Goal: Information Seeking & Learning: Learn about a topic

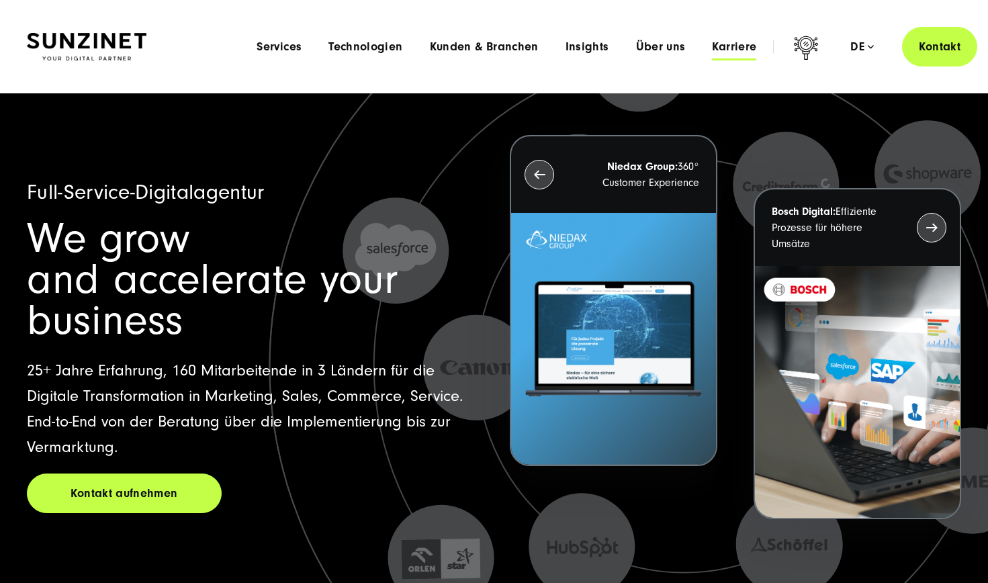
click at [750, 43] on span "Karriere" at bounding box center [734, 46] width 44 height 13
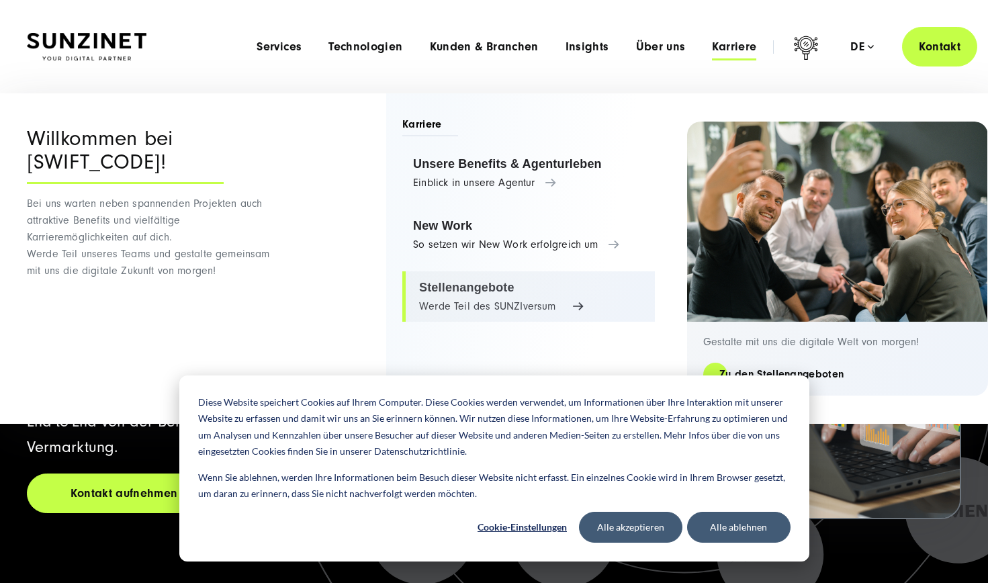
click at [453, 276] on link "Stellenangebote Werde Teil des SUNZIversum" at bounding box center [528, 296] width 253 height 51
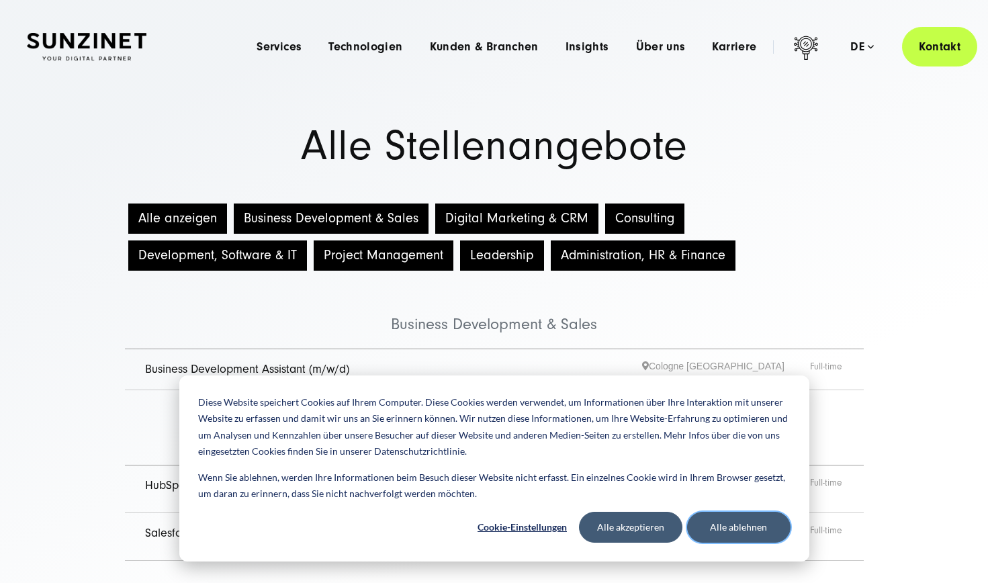
click at [708, 521] on button "Alle ablehnen" at bounding box center [738, 527] width 103 height 31
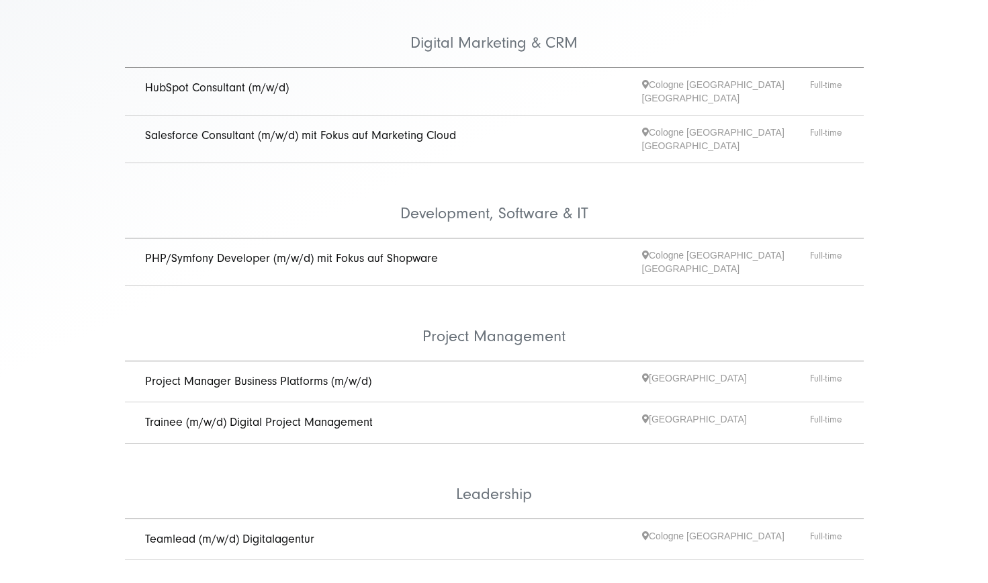
scroll to position [399, 0]
click at [323, 414] on link "Trainee (m/w/d) Digital Project Management" at bounding box center [259, 421] width 228 height 14
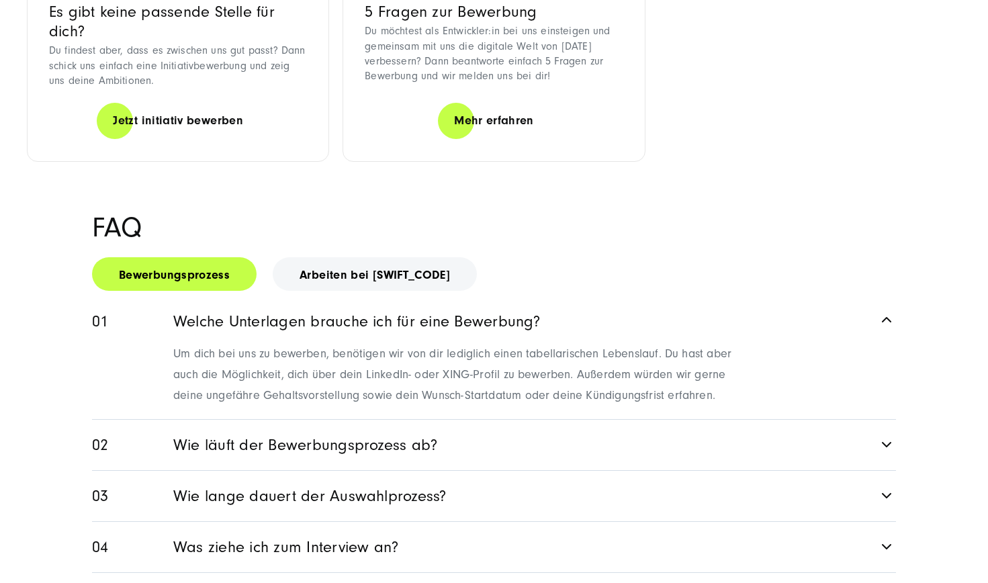
scroll to position [1541, 0]
click at [234, 421] on link "Wie läuft der Bewerbungsprozess ab?" at bounding box center [494, 444] width 804 height 50
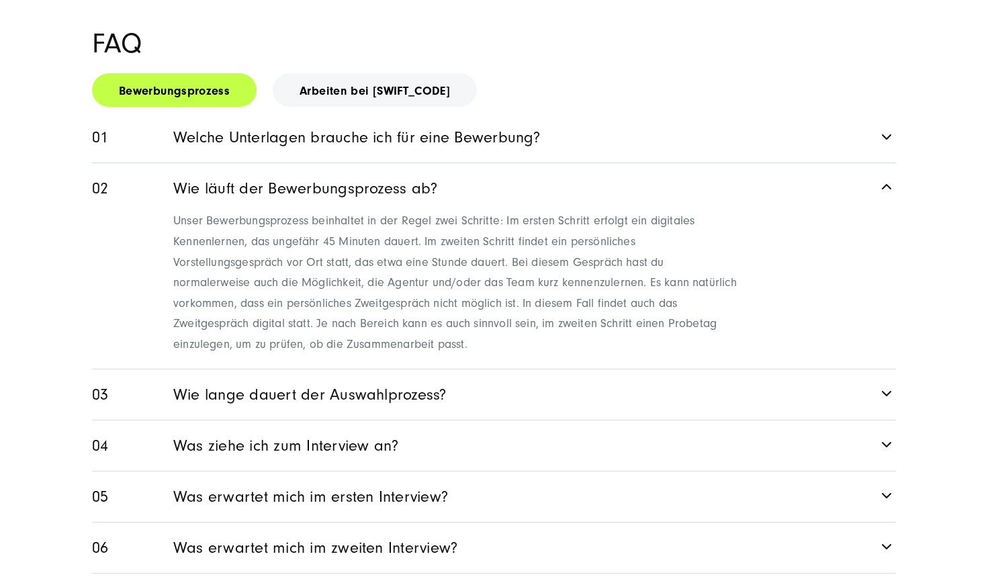
scroll to position [1725, 0]
click at [167, 378] on link "Wie lange dauert der Auswahlprozess?" at bounding box center [494, 394] width 804 height 50
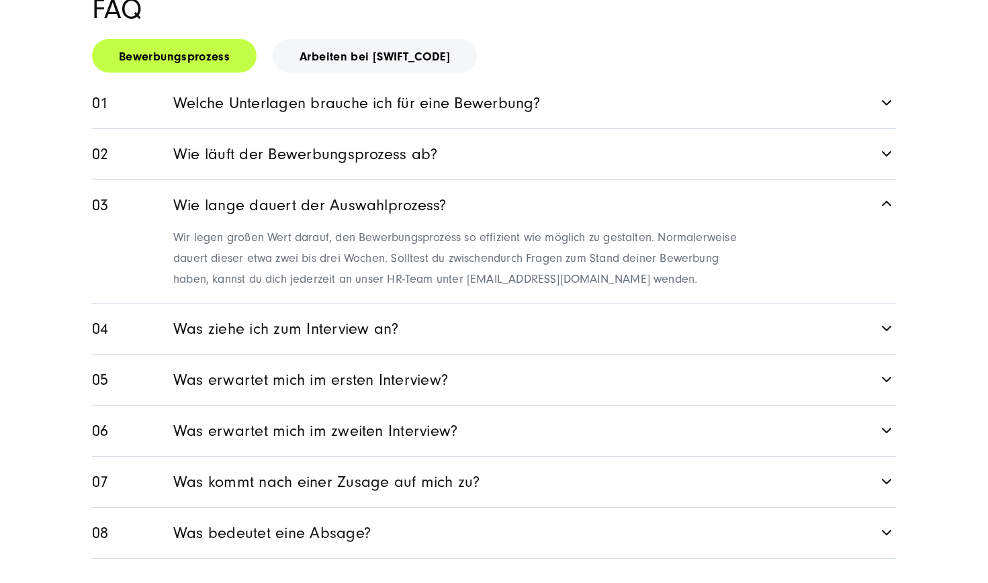
scroll to position [1760, 0]
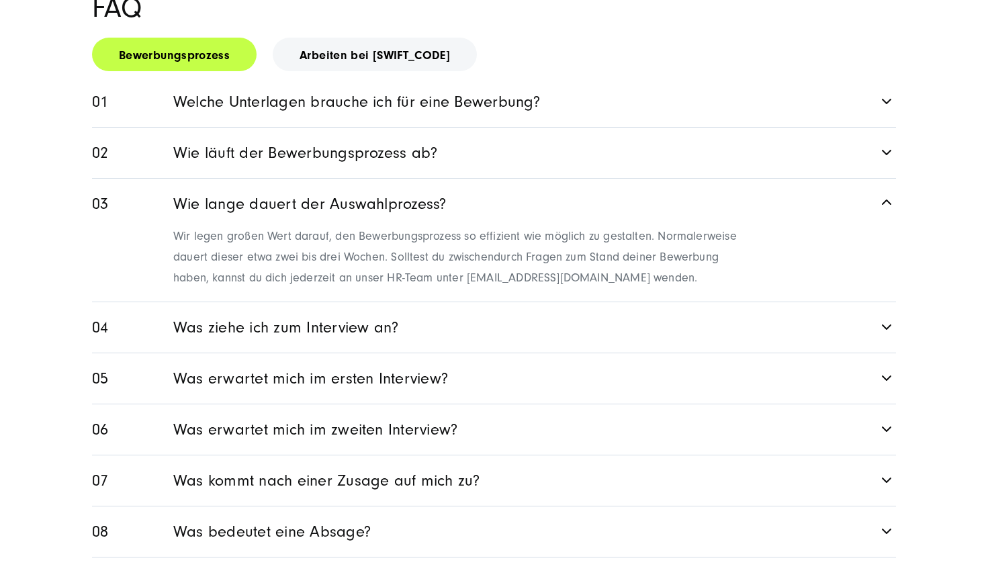
click at [189, 303] on link "Was ziehe ich zum Interview an?" at bounding box center [494, 327] width 804 height 50
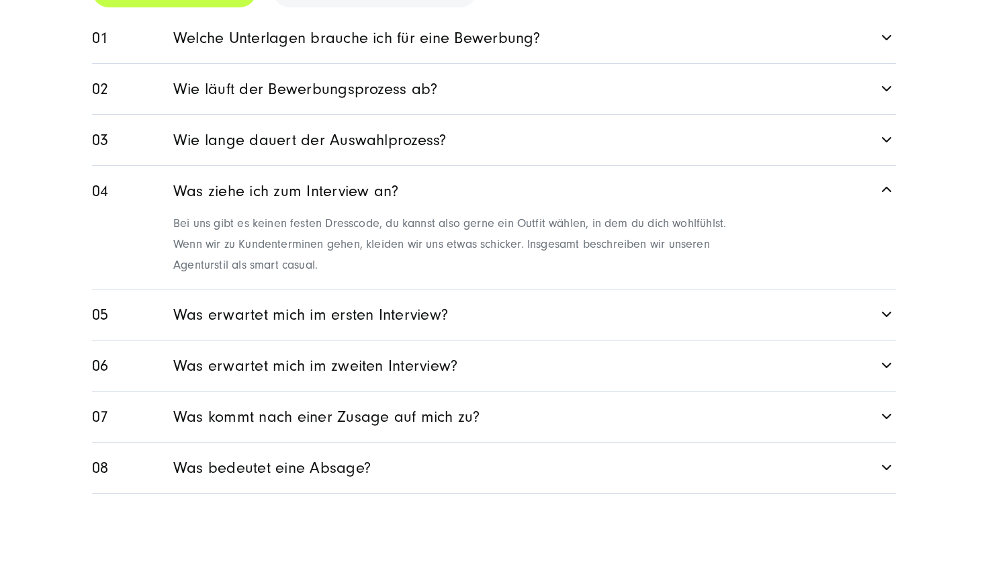
scroll to position [1824, 0]
click at [193, 289] on link "Was erwartet mich im ersten Interview?" at bounding box center [494, 314] width 804 height 50
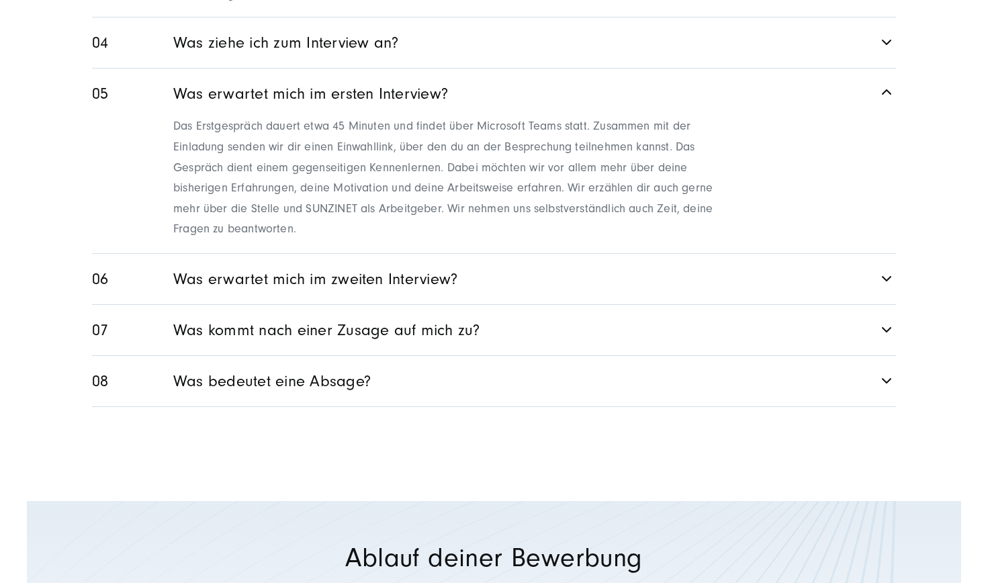
scroll to position [1981, 0]
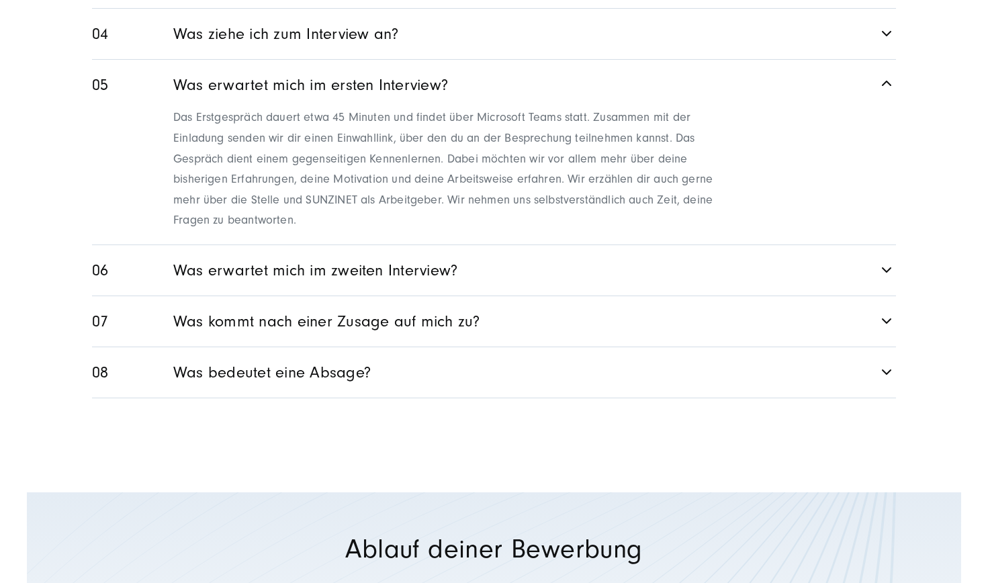
click at [118, 296] on link "Was kommt nach einer Zusage auf mich zu?" at bounding box center [494, 321] width 804 height 50
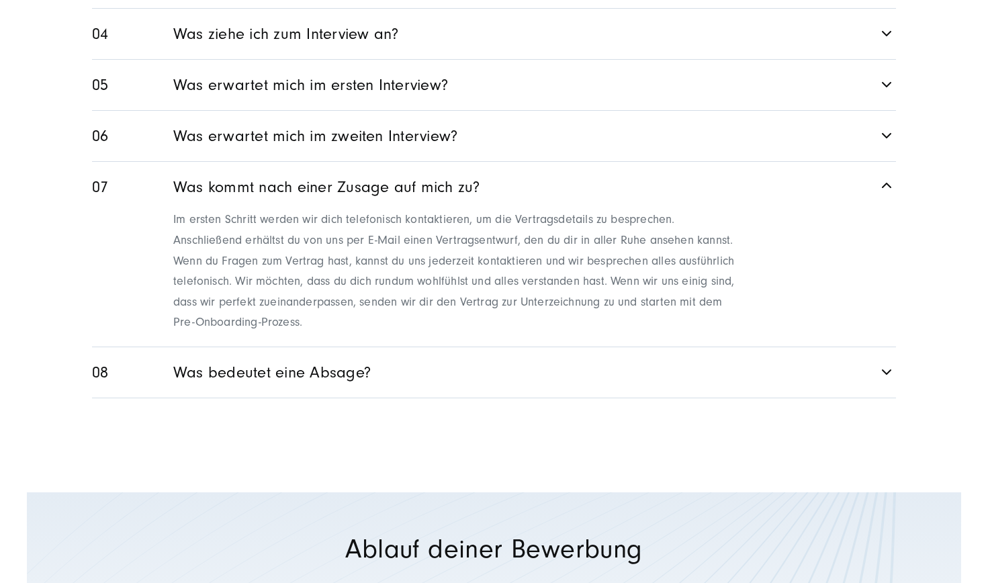
click at [150, 347] on link "Was bedeutet eine Absage?" at bounding box center [494, 372] width 804 height 50
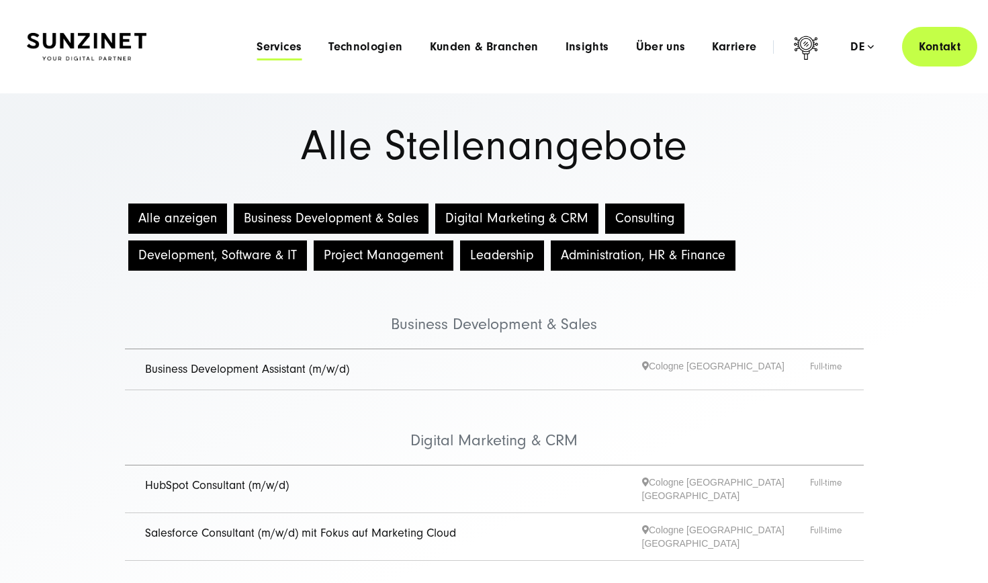
scroll to position [0, 0]
click at [95, 37] on img at bounding box center [87, 47] width 120 height 28
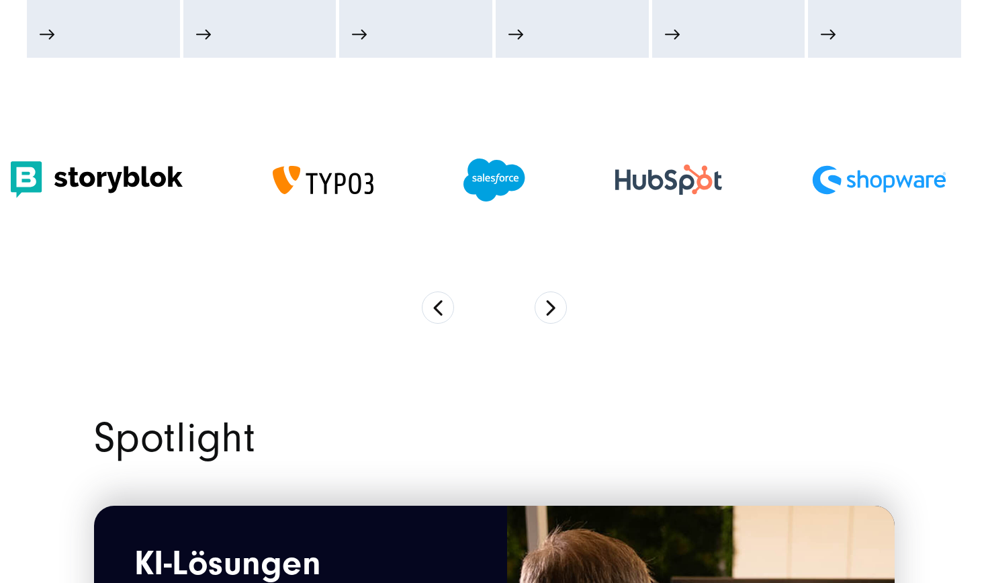
scroll to position [973, 0]
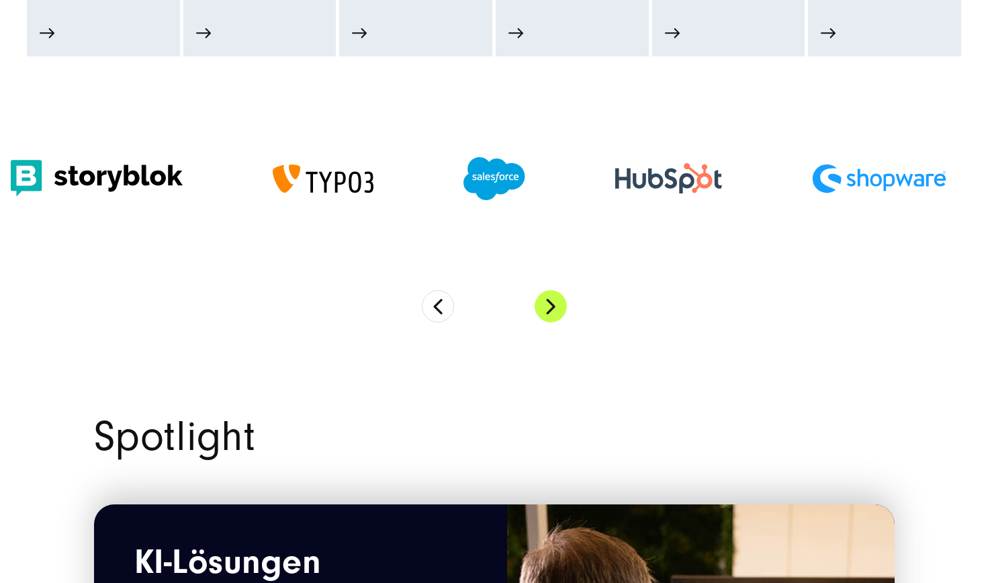
click at [551, 305] on button "Next" at bounding box center [551, 306] width 32 height 32
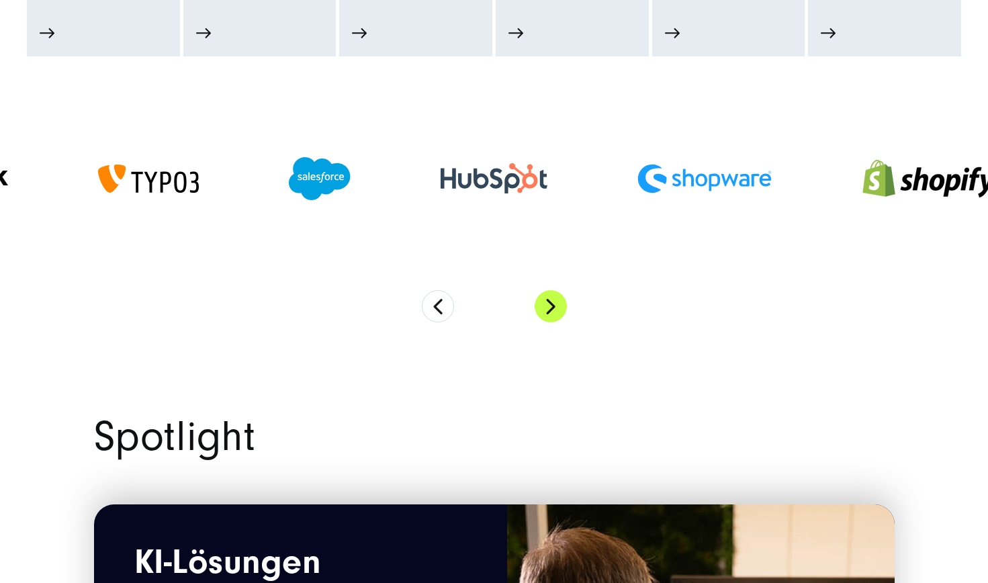
click at [551, 305] on button "Next" at bounding box center [551, 306] width 32 height 32
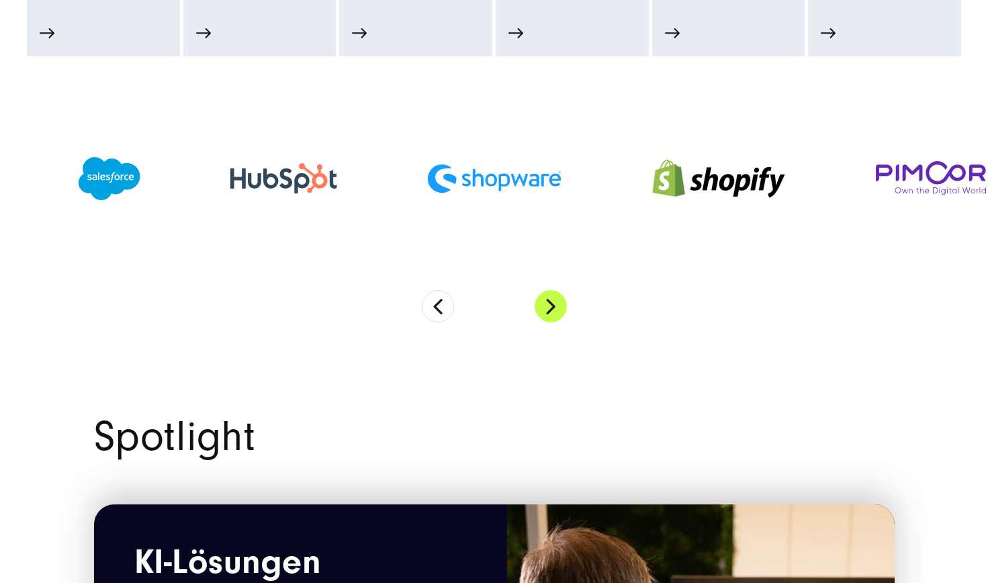
click at [551, 305] on button "Next" at bounding box center [551, 306] width 32 height 32
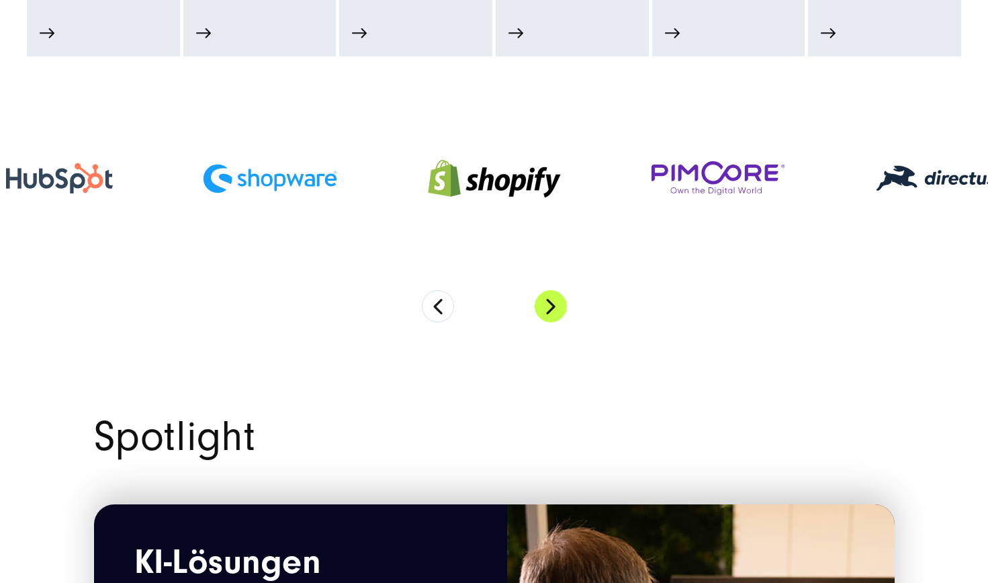
click at [551, 305] on button "Next" at bounding box center [551, 306] width 32 height 32
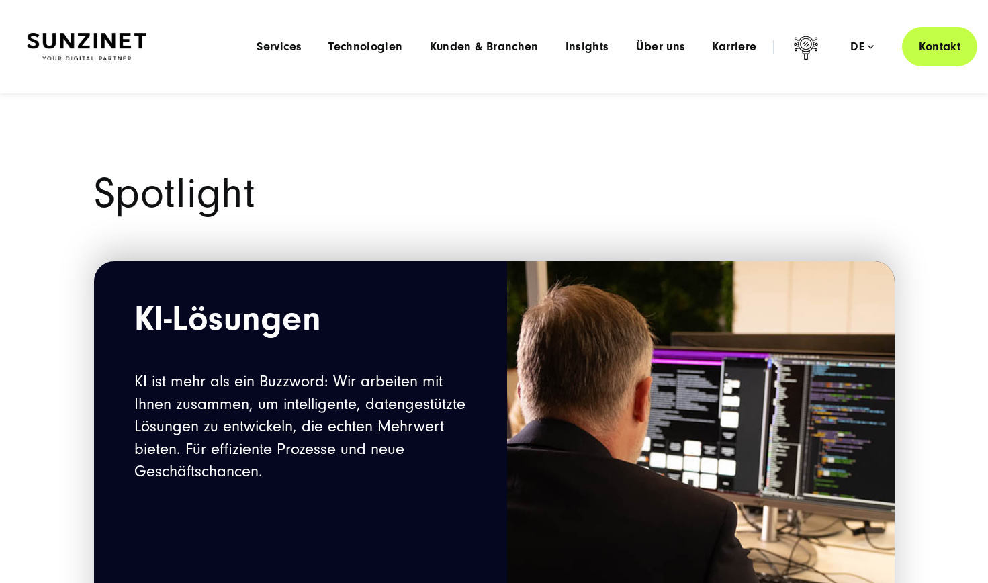
scroll to position [818, 0]
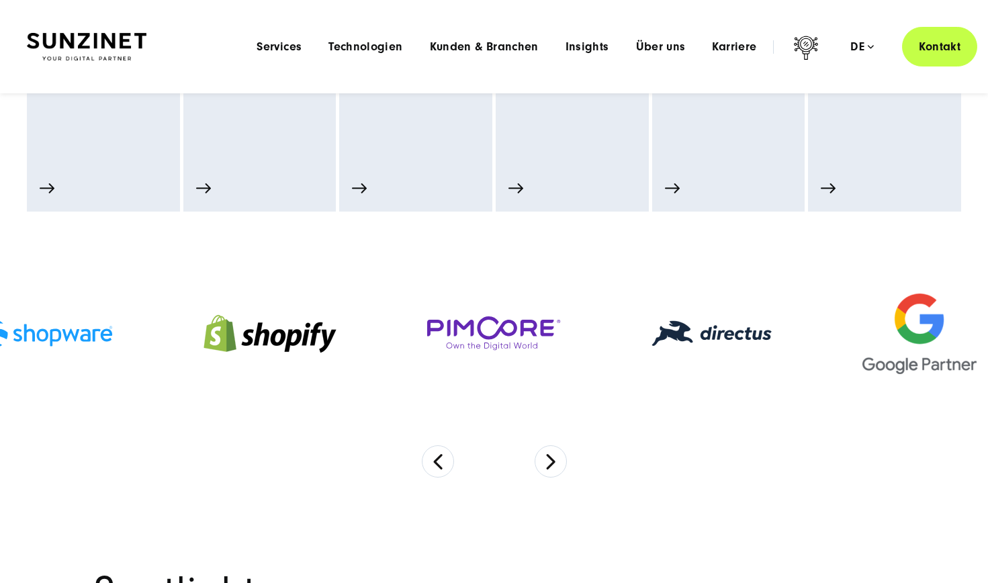
click at [672, 54] on div "Menu Services Menu Full Service Digitalagentur Wir lösen komplexe Herausforderu…" at bounding box center [610, 47] width 734 height 40
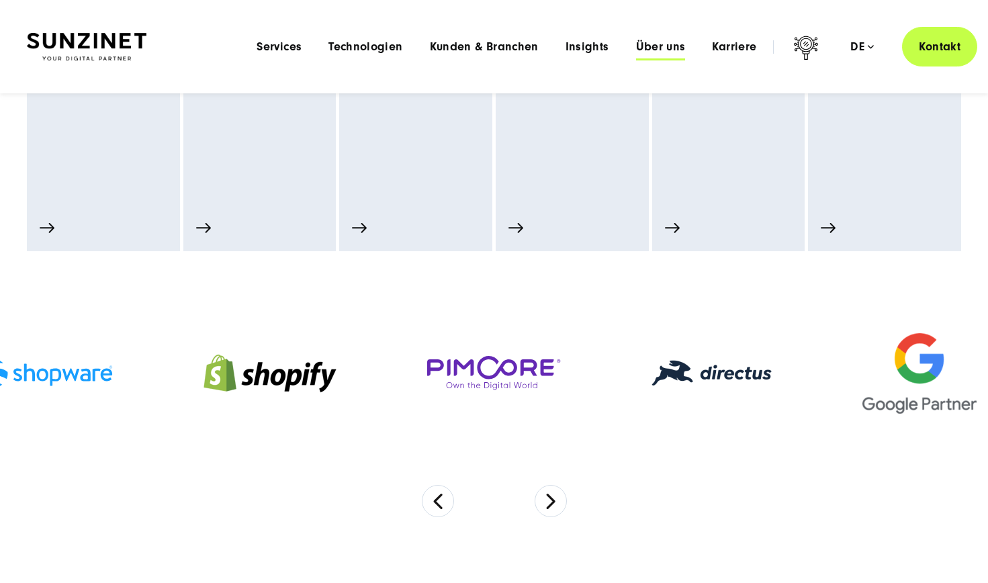
click at [666, 50] on span "Über uns" at bounding box center [661, 46] width 50 height 13
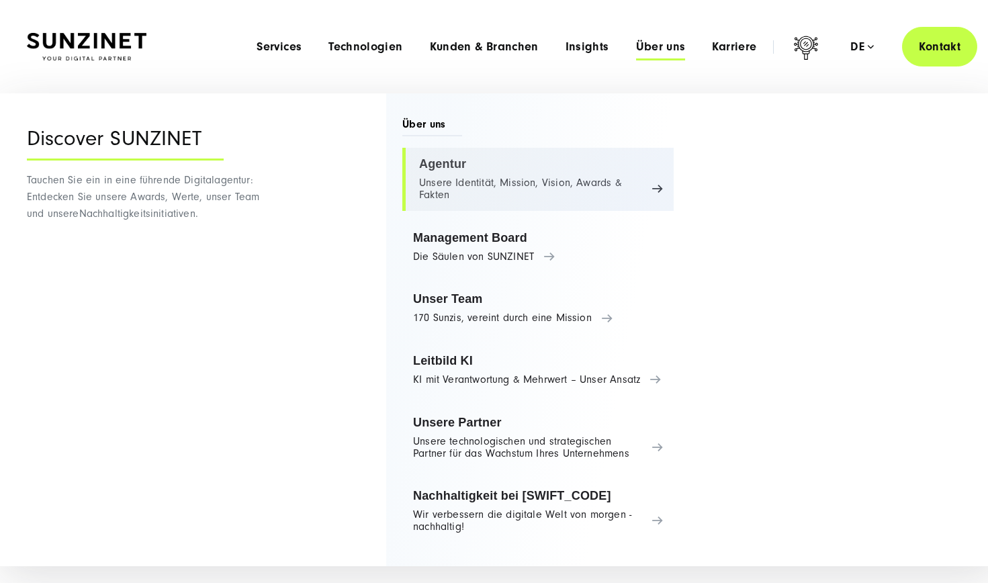
click at [432, 171] on link "Agentur Unsere Identität, Mission, Vision, Awards & Fakten" at bounding box center [537, 179] width 271 height 63
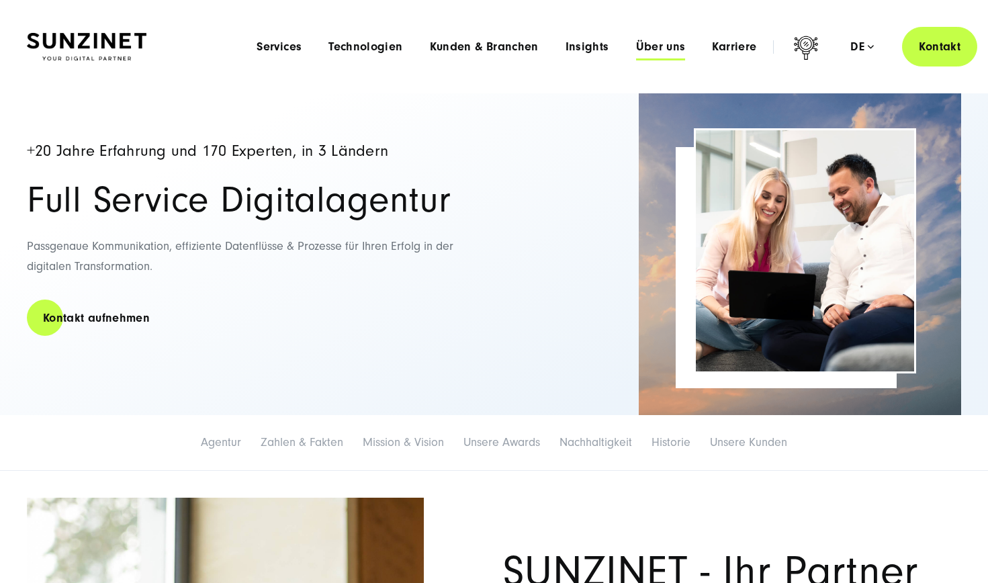
click at [649, 41] on span "Über uns" at bounding box center [661, 46] width 50 height 13
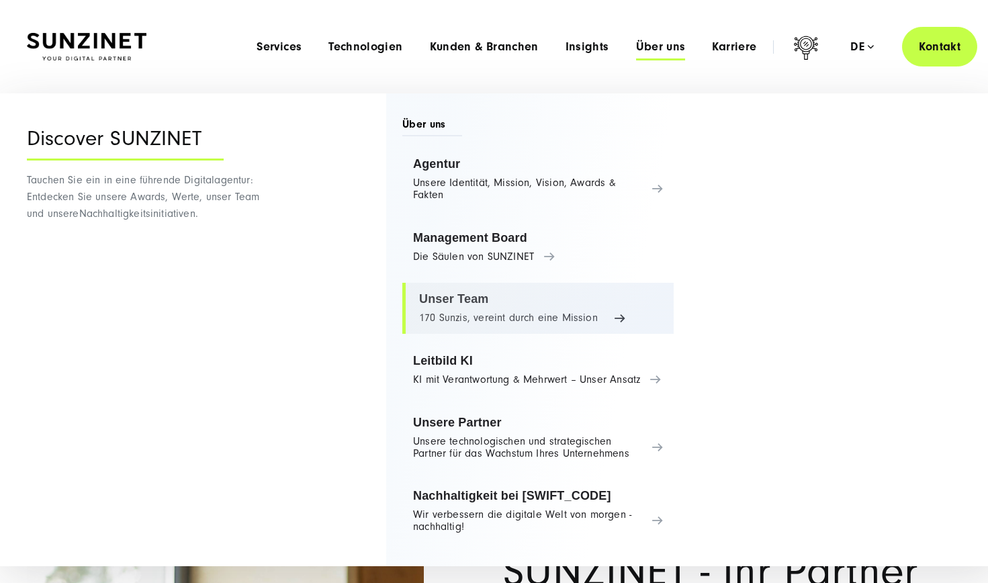
click at [464, 307] on link "Unser Team 170 Sunzis, vereint durch eine Mission" at bounding box center [537, 308] width 271 height 51
